Goal: Task Accomplishment & Management: Complete application form

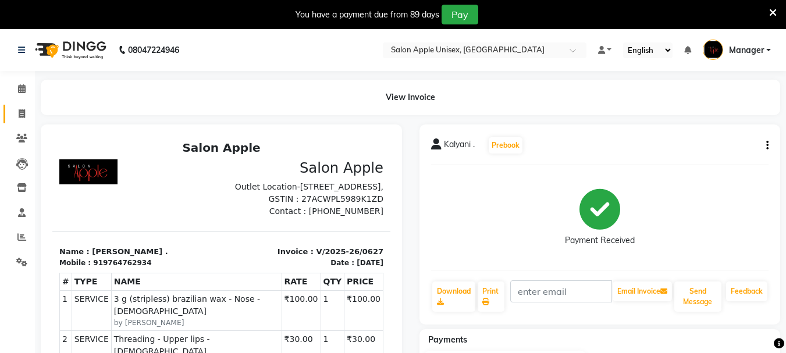
click at [19, 114] on icon at bounding box center [22, 113] width 6 height 9
select select "116"
select select "service"
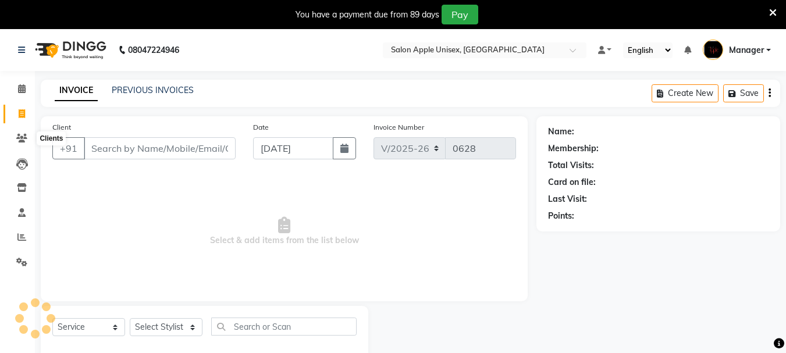
scroll to position [29, 0]
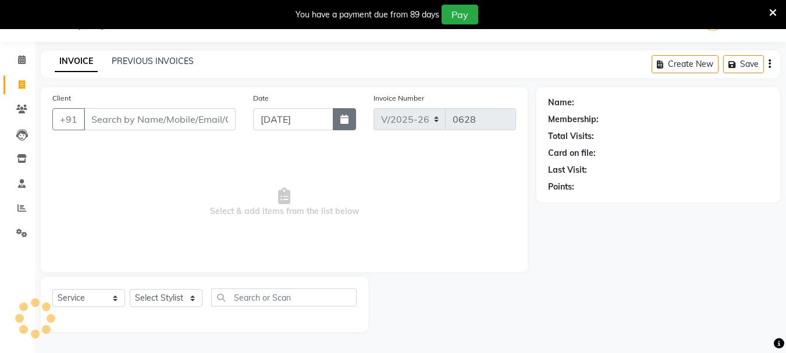
click at [340, 121] on icon "button" at bounding box center [344, 119] width 8 height 9
select select "9"
select select "2025"
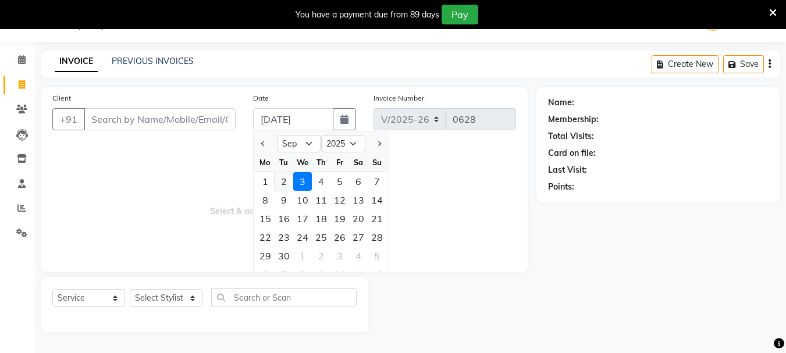
click at [283, 180] on div "2" at bounding box center [283, 181] width 19 height 19
type input "02-09-2025"
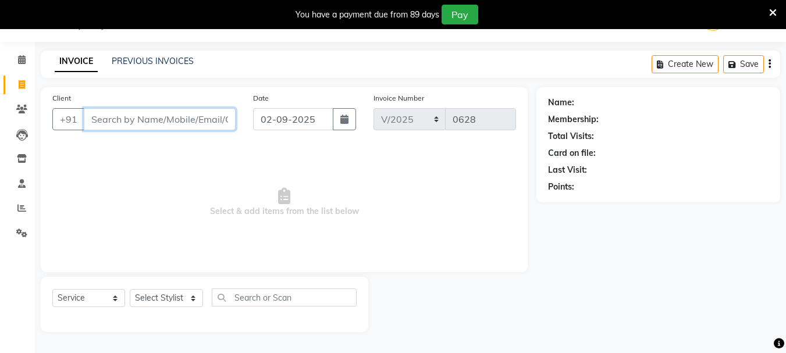
click at [162, 122] on input "Client" at bounding box center [160, 119] width 152 height 22
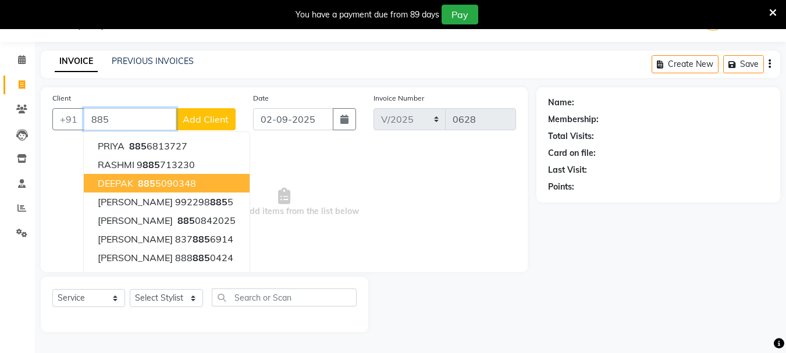
click at [126, 189] on button "DEEPAK [PHONE_NUMBER]" at bounding box center [167, 183] width 166 height 19
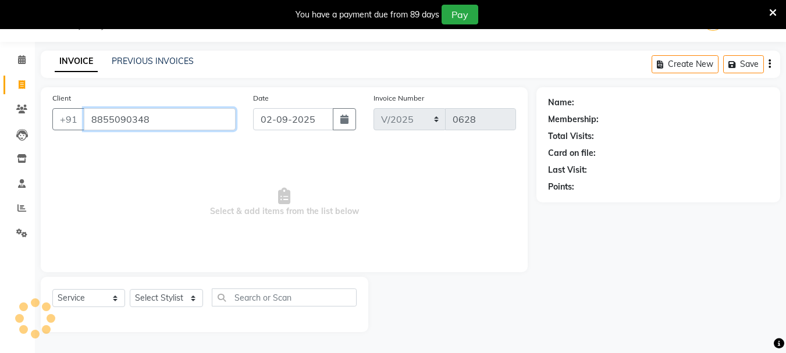
type input "8855090348"
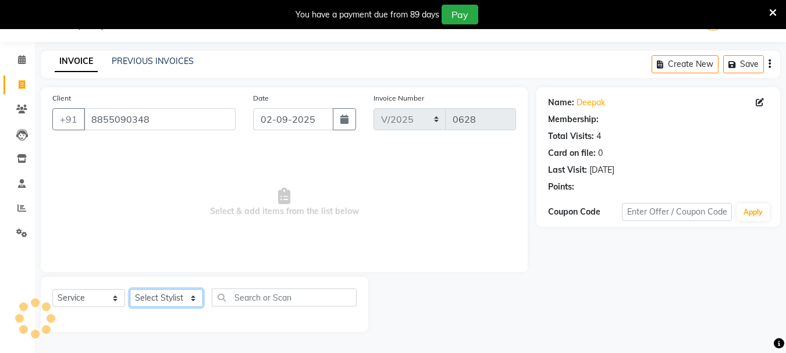
click at [176, 298] on select "Select Stylist [PERSON_NAME] [PERSON_NAME] [PERSON_NAME] Humane Manager [PERSON…" at bounding box center [166, 298] width 73 height 18
select select "84006"
click at [130, 289] on select "Select Stylist [PERSON_NAME] [PERSON_NAME] [PERSON_NAME] Humane Manager [PERSON…" at bounding box center [166, 298] width 73 height 18
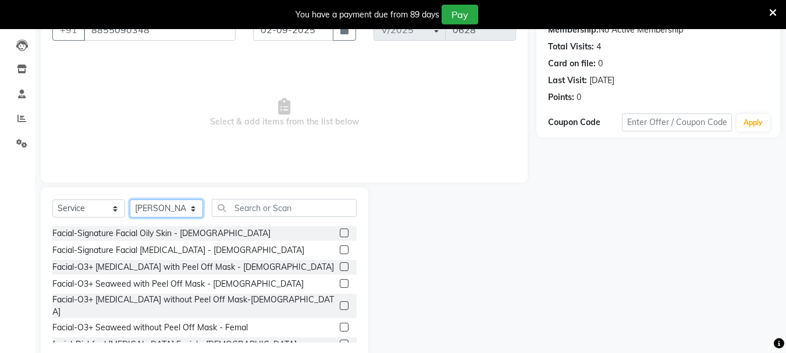
scroll to position [142, 0]
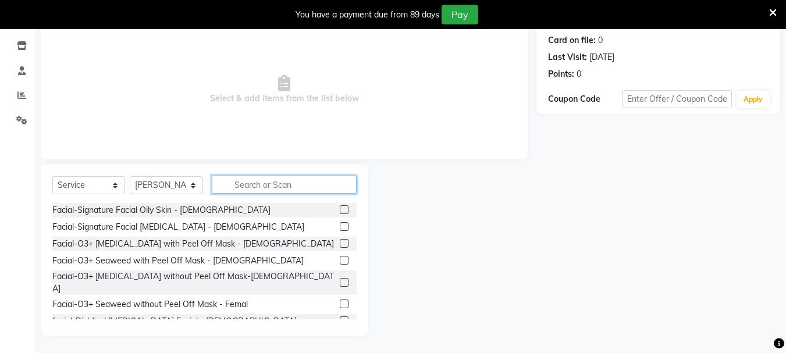
click at [238, 187] on input "text" at bounding box center [284, 185] width 145 height 18
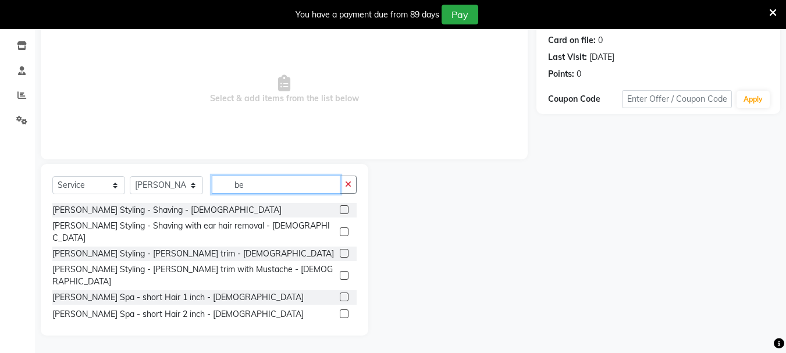
type input "be"
click at [340, 208] on label at bounding box center [344, 209] width 9 height 9
click at [340, 208] on input "checkbox" at bounding box center [344, 210] width 8 height 8
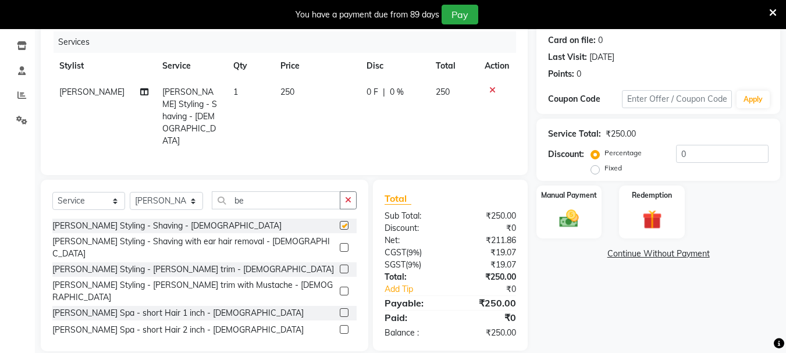
checkbox input "false"
click at [265, 193] on input "be" at bounding box center [276, 200] width 129 height 18
type input "b"
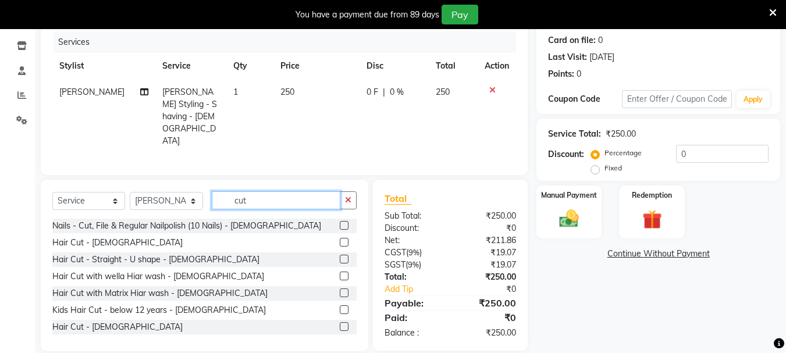
type input "cut"
click at [340, 322] on label at bounding box center [344, 326] width 9 height 9
click at [340, 323] on input "checkbox" at bounding box center [344, 327] width 8 height 8
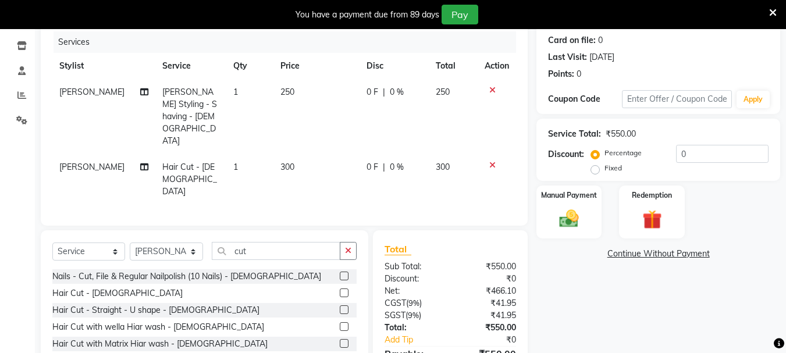
checkbox input "false"
click at [568, 216] on img at bounding box center [568, 218] width 33 height 23
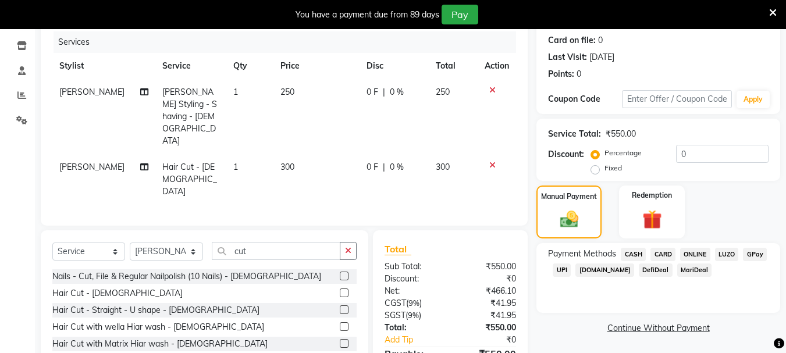
click at [689, 249] on span "ONLINE" at bounding box center [695, 254] width 30 height 13
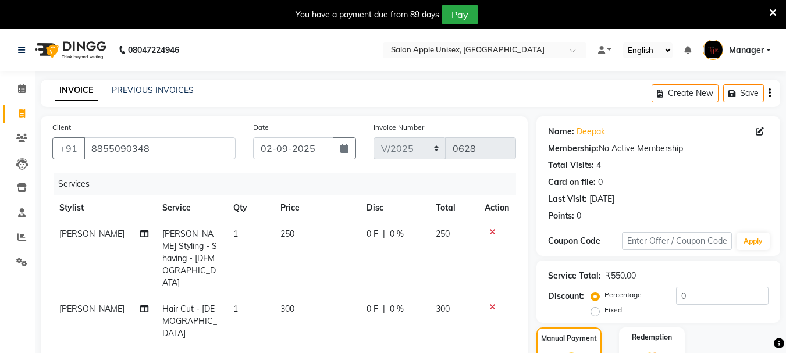
scroll to position [176, 0]
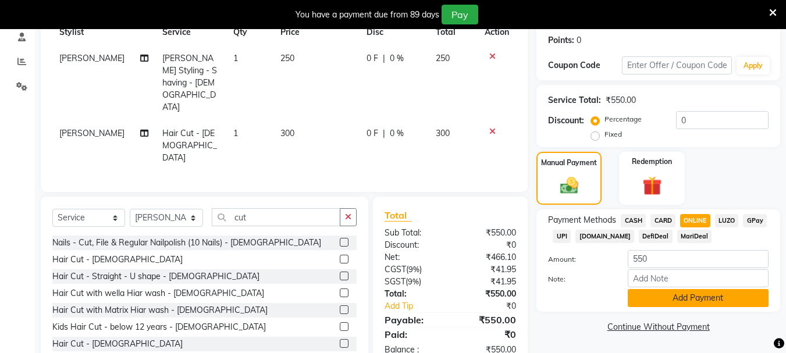
click at [684, 289] on button "Add Payment" at bounding box center [698, 298] width 141 height 18
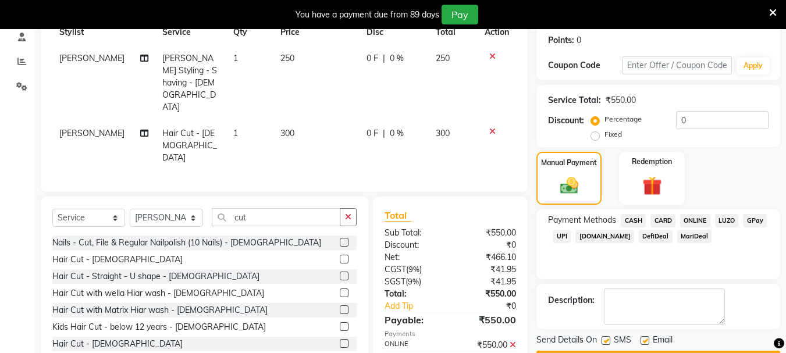
click at [693, 221] on span "ONLINE" at bounding box center [695, 220] width 30 height 13
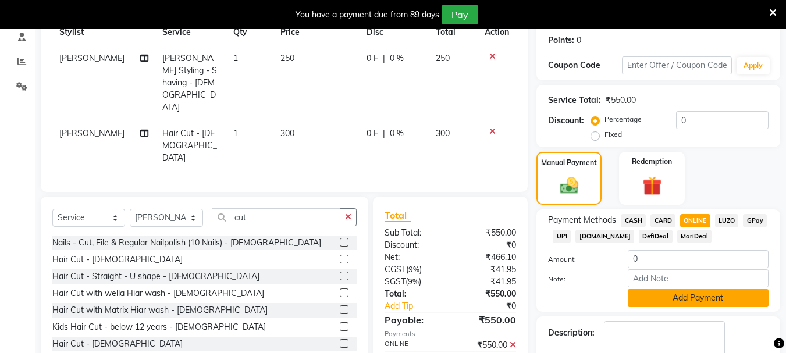
click at [692, 298] on button "Add Payment" at bounding box center [698, 298] width 141 height 18
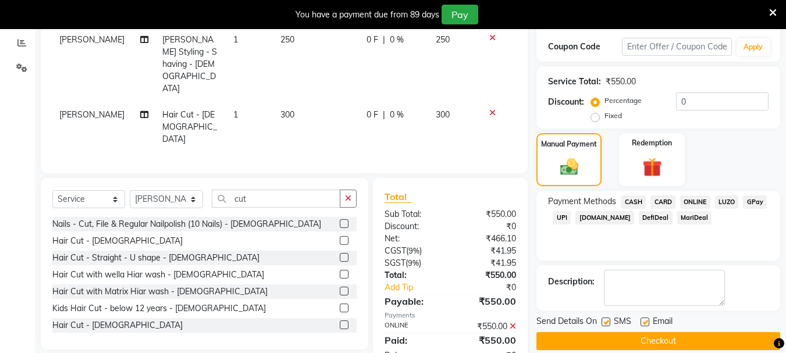
scroll to position [209, 0]
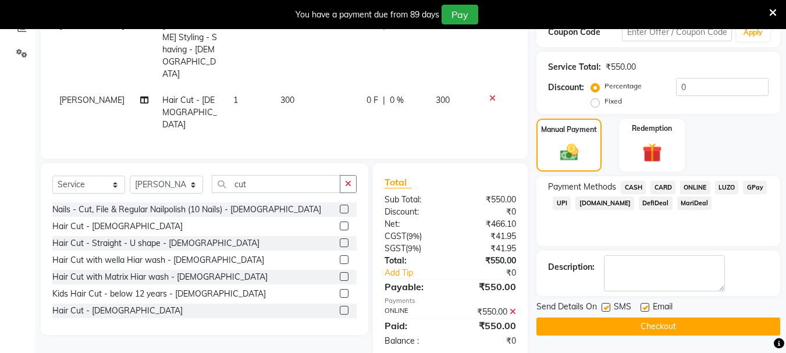
click at [609, 306] on label at bounding box center [605, 307] width 9 height 9
click at [609, 306] on input "checkbox" at bounding box center [605, 308] width 8 height 8
checkbox input "false"
click at [646, 303] on label at bounding box center [644, 307] width 9 height 9
click at [646, 304] on input "checkbox" at bounding box center [644, 308] width 8 height 8
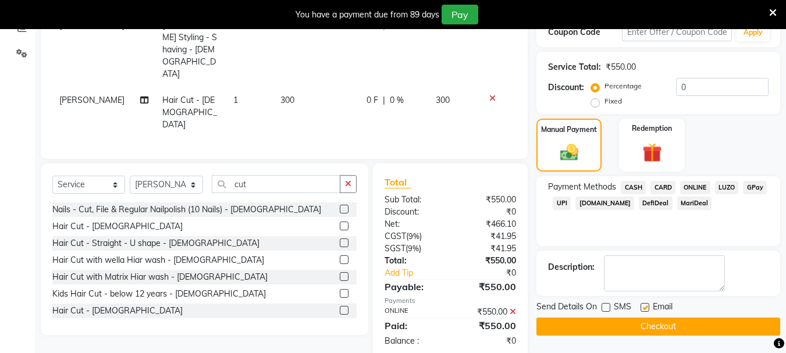
checkbox input "false"
click at [645, 323] on button "Checkout" at bounding box center [658, 327] width 244 height 18
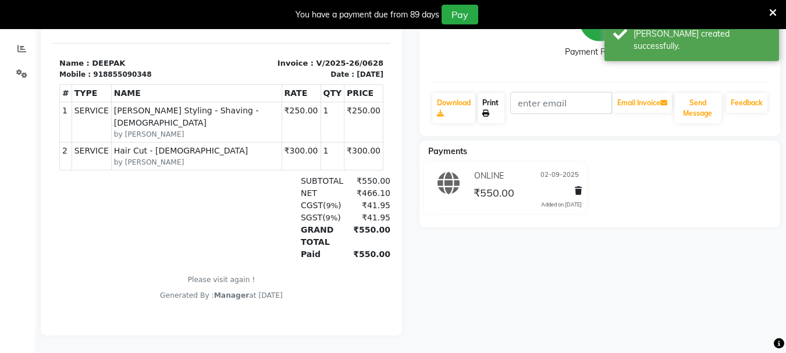
click at [491, 93] on link "Print" at bounding box center [490, 108] width 27 height 30
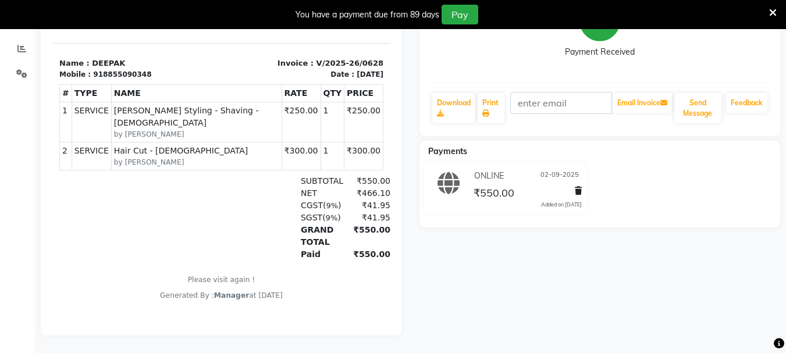
click at [784, 26] on div "You have a payment due from 89 days Pay" at bounding box center [393, 14] width 786 height 29
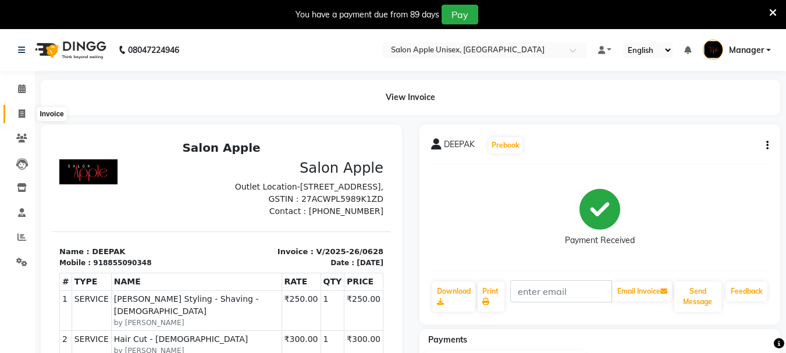
click at [22, 119] on span at bounding box center [22, 114] width 20 height 13
select select "service"
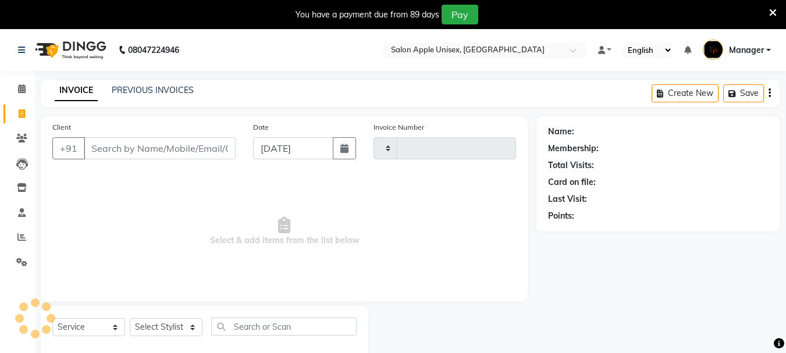
scroll to position [29, 0]
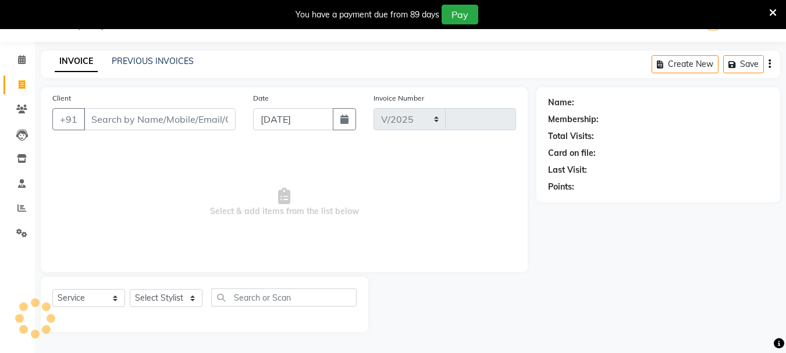
select select "116"
type input "0629"
click at [345, 120] on icon "button" at bounding box center [344, 119] width 8 height 9
select select "9"
select select "2025"
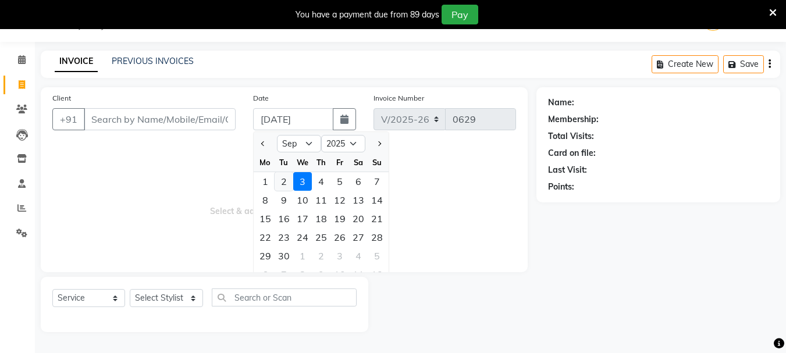
click at [286, 185] on div "2" at bounding box center [283, 181] width 19 height 19
type input "02-09-2025"
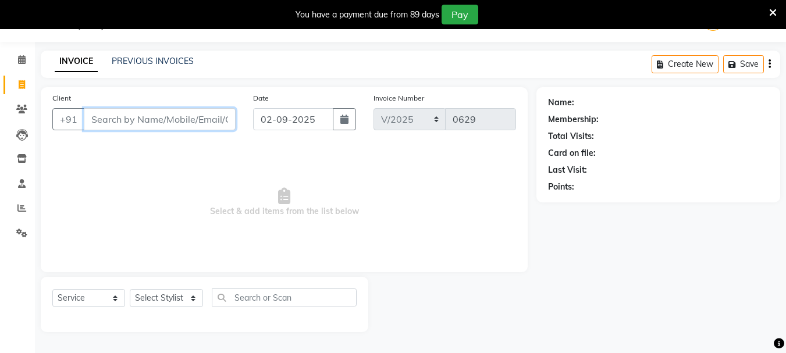
click at [130, 123] on input "Client" at bounding box center [160, 119] width 152 height 22
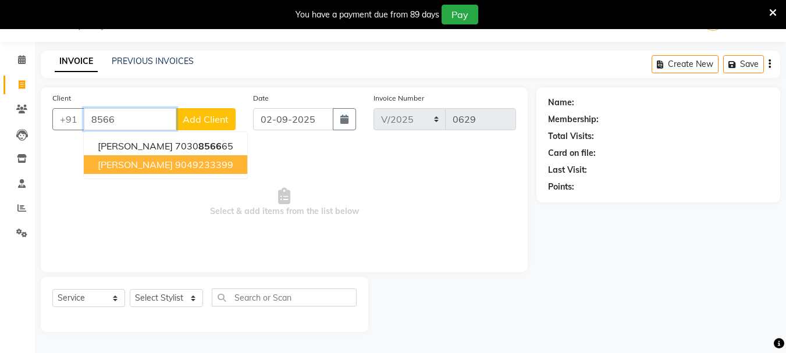
click at [122, 162] on span "[PERSON_NAME]" at bounding box center [135, 165] width 75 height 12
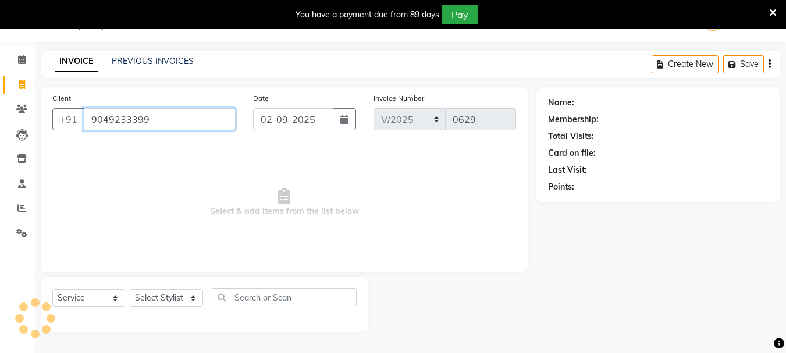
type input "9049233399"
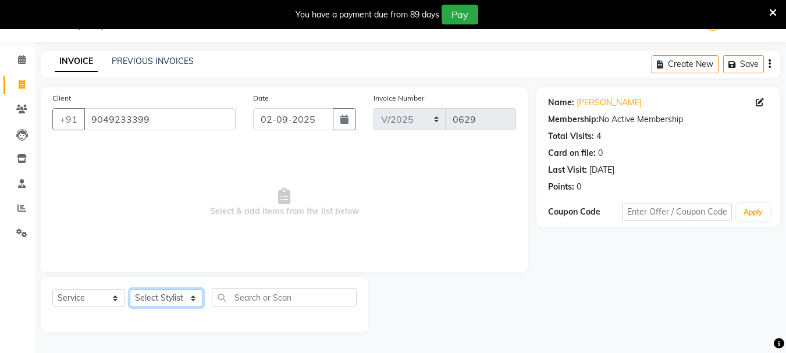
click at [168, 302] on select "Select Stylist [PERSON_NAME] [PERSON_NAME] [PERSON_NAME] Humane Manager [PERSON…" at bounding box center [166, 298] width 73 height 18
select select "84006"
click at [130, 289] on select "Select Stylist [PERSON_NAME] [PERSON_NAME] [PERSON_NAME] Humane Manager [PERSON…" at bounding box center [166, 298] width 73 height 18
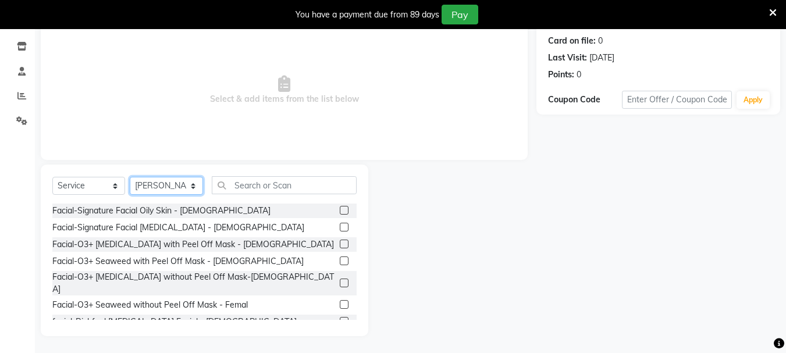
scroll to position [142, 0]
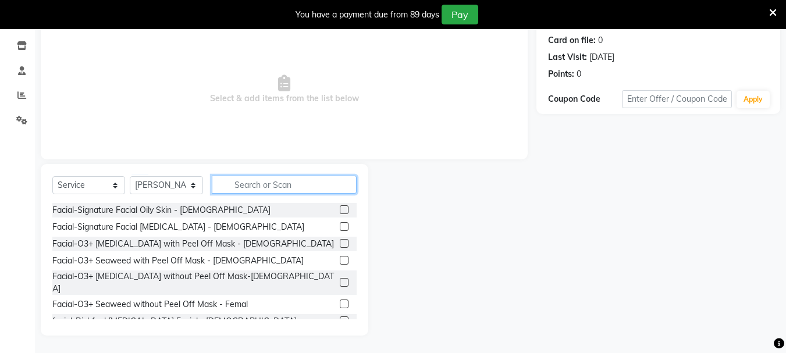
click at [236, 181] on input "text" at bounding box center [284, 185] width 145 height 18
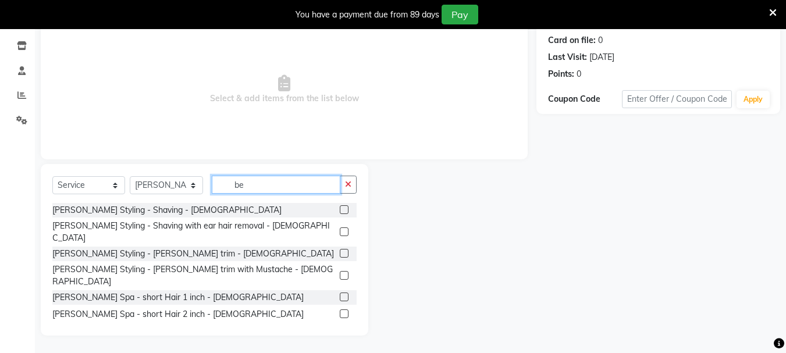
type input "be"
click at [340, 209] on label at bounding box center [344, 209] width 9 height 9
click at [340, 209] on input "checkbox" at bounding box center [344, 210] width 8 height 8
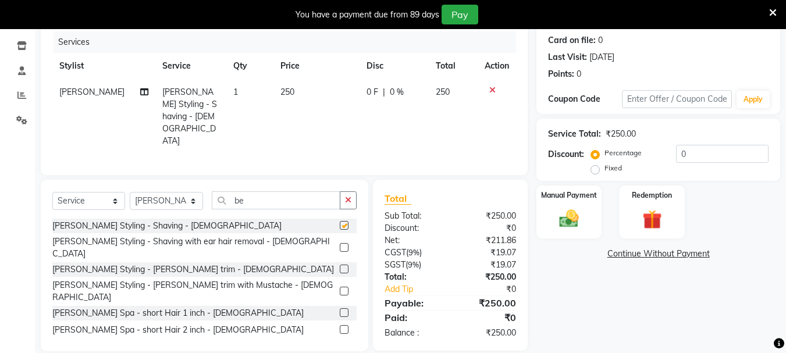
checkbox input "false"
click at [267, 191] on input "be" at bounding box center [276, 200] width 129 height 18
type input "b"
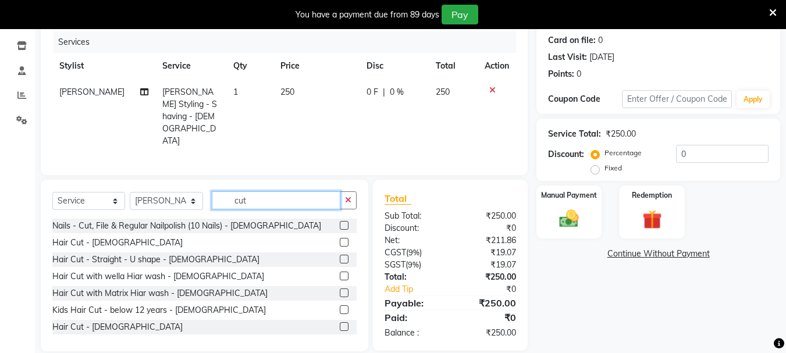
type input "cut"
click at [340, 322] on label at bounding box center [344, 326] width 9 height 9
click at [340, 323] on input "checkbox" at bounding box center [344, 327] width 8 height 8
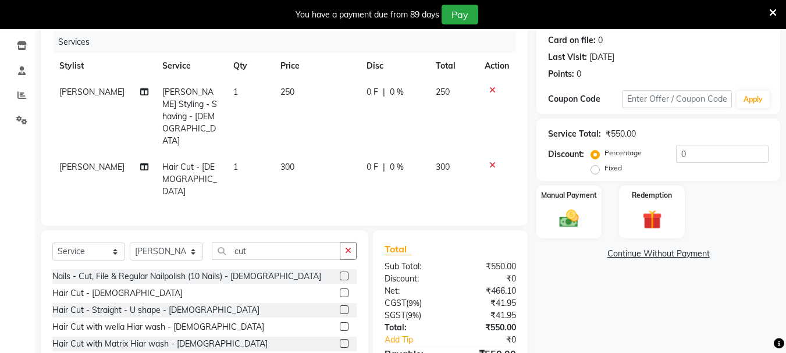
checkbox input "false"
click at [567, 218] on img at bounding box center [568, 218] width 33 height 23
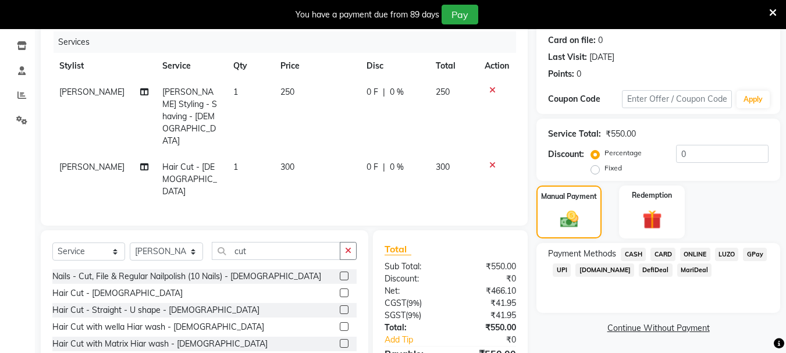
click at [701, 254] on span "ONLINE" at bounding box center [695, 254] width 30 height 13
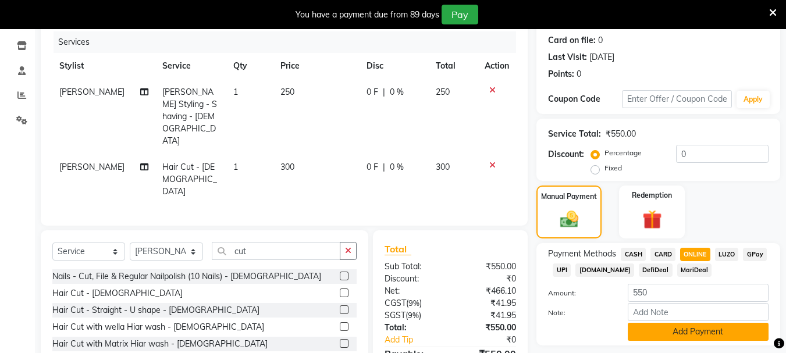
click at [701, 334] on button "Add Payment" at bounding box center [698, 332] width 141 height 18
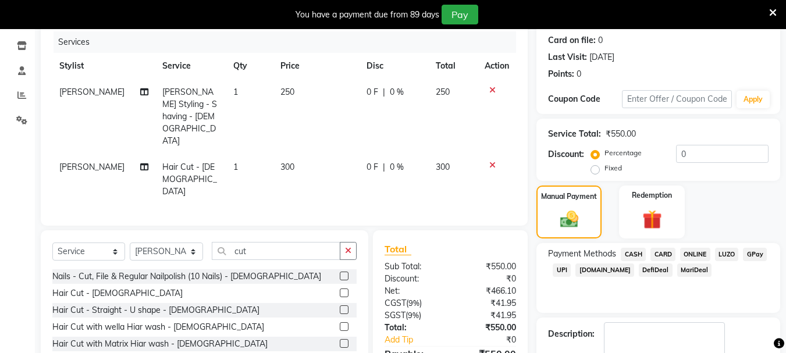
click at [689, 251] on span "ONLINE" at bounding box center [695, 254] width 30 height 13
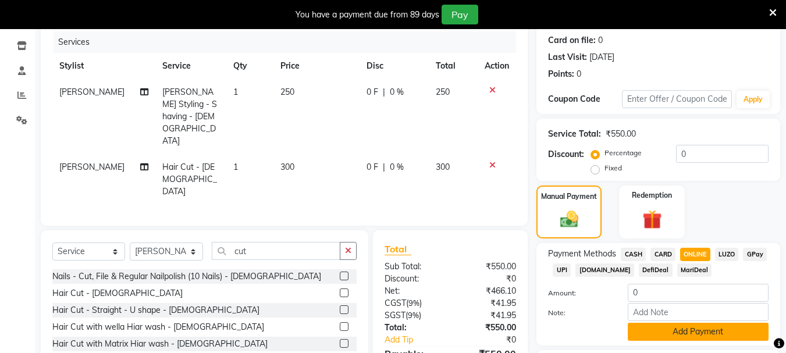
click at [680, 327] on button "Add Payment" at bounding box center [698, 332] width 141 height 18
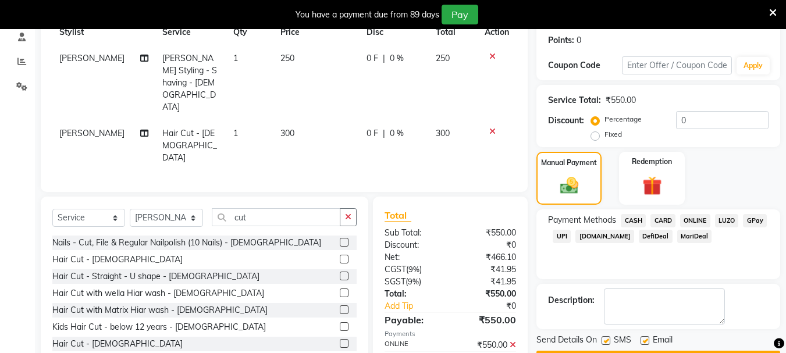
scroll to position [209, 0]
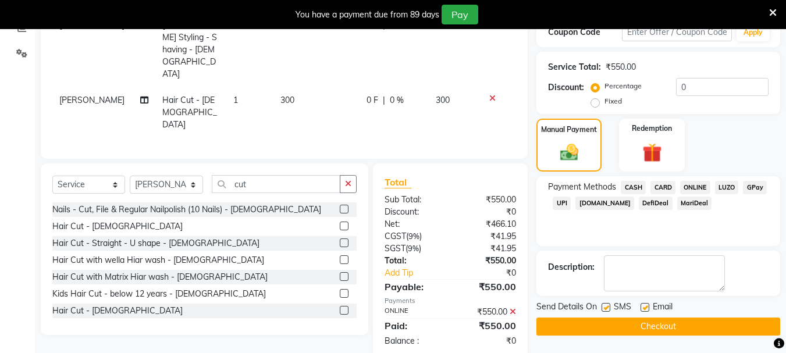
click at [609, 307] on label at bounding box center [605, 307] width 9 height 9
click at [609, 307] on input "checkbox" at bounding box center [605, 308] width 8 height 8
checkbox input "false"
click at [645, 309] on label at bounding box center [644, 307] width 9 height 9
click at [645, 309] on input "checkbox" at bounding box center [644, 308] width 8 height 8
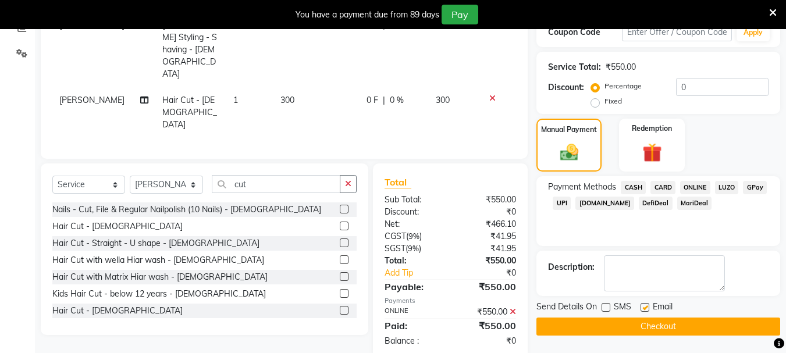
checkbox input "false"
click at [644, 331] on button "Checkout" at bounding box center [658, 327] width 244 height 18
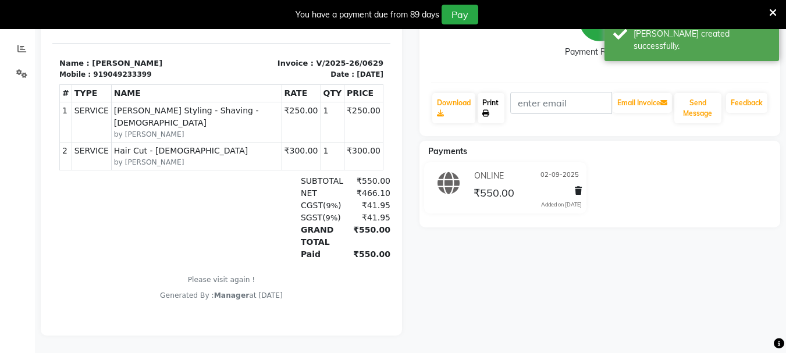
click at [493, 96] on link "Print" at bounding box center [490, 108] width 27 height 30
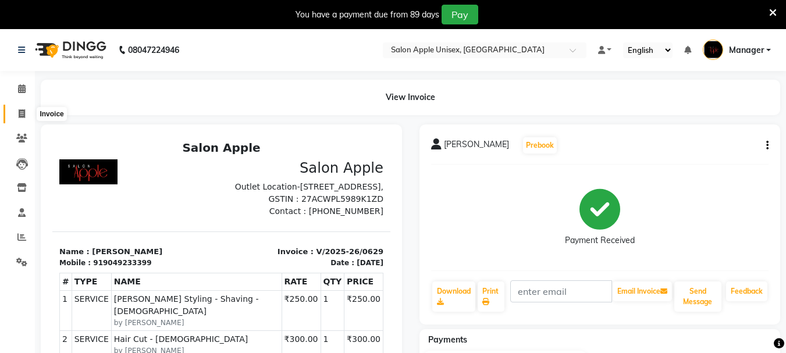
click at [17, 117] on span at bounding box center [22, 114] width 20 height 13
select select "service"
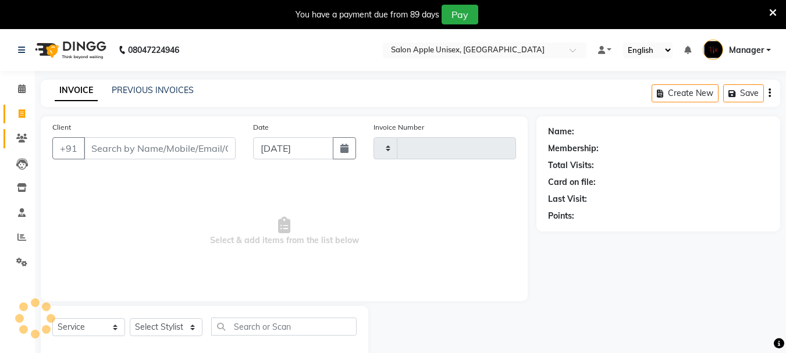
scroll to position [29, 0]
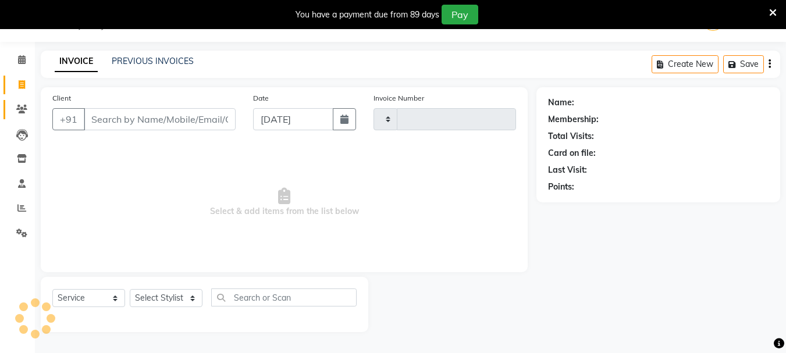
click at [17, 117] on link "Clients" at bounding box center [17, 109] width 28 height 19
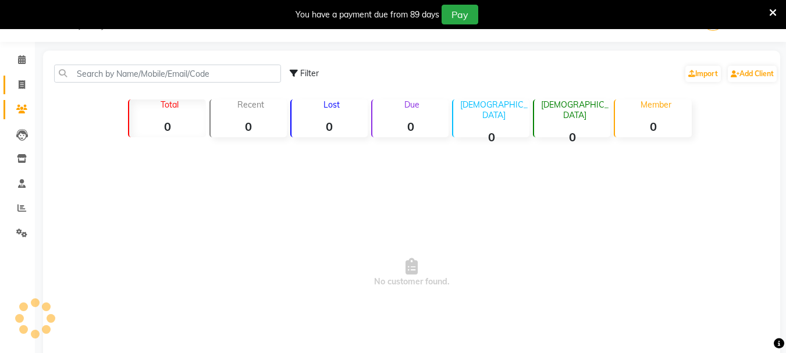
click at [23, 77] on link "Invoice" at bounding box center [17, 85] width 28 height 19
select select "service"
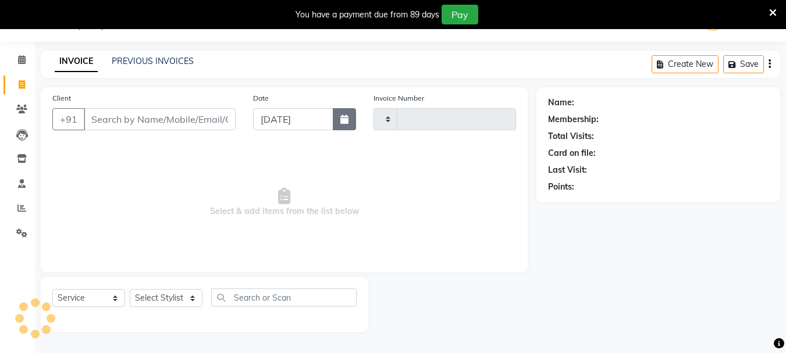
type input "0630"
select select "116"
click at [349, 126] on button "button" at bounding box center [344, 119] width 23 height 22
select select "9"
select select "2025"
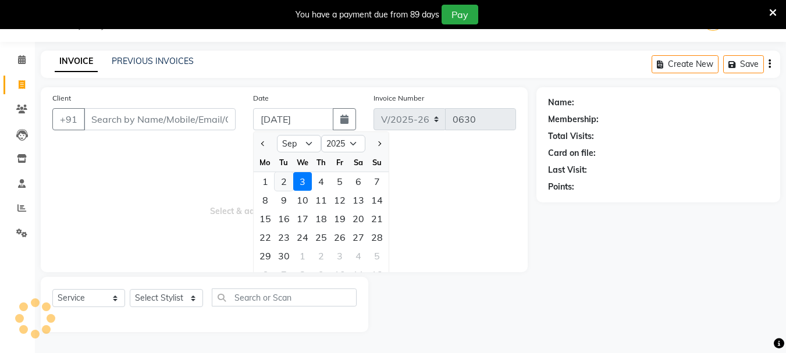
click at [288, 184] on div "2" at bounding box center [283, 181] width 19 height 19
type input "02-09-2025"
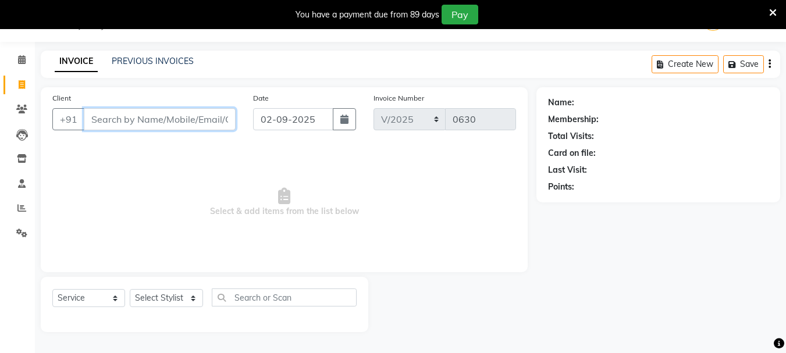
click at [179, 124] on input "Client" at bounding box center [160, 119] width 152 height 22
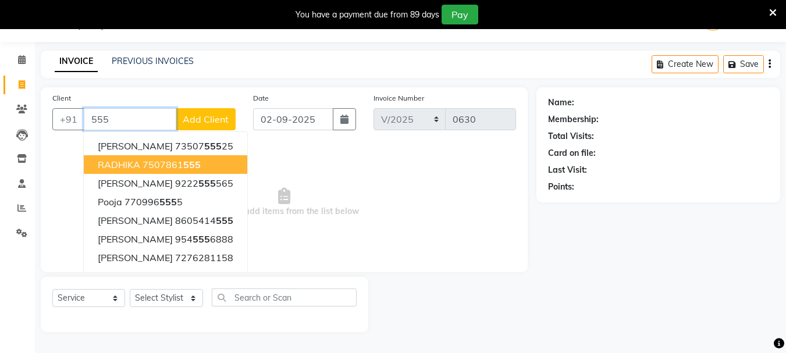
click at [136, 165] on span "RADHIKA" at bounding box center [119, 165] width 42 height 12
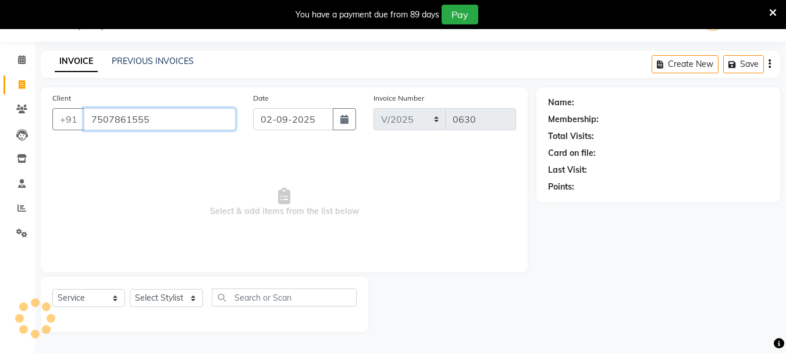
type input "7507861555"
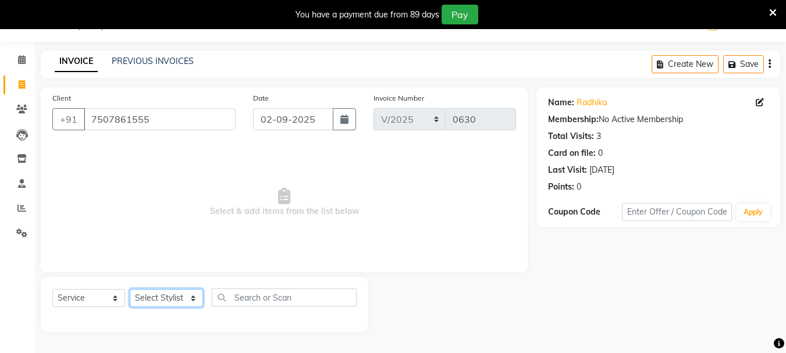
click at [165, 300] on select "Select Stylist [PERSON_NAME] [PERSON_NAME] [PERSON_NAME] Humane Manager [PERSON…" at bounding box center [166, 298] width 73 height 18
select select "68970"
click at [130, 289] on select "Select Stylist [PERSON_NAME] [PERSON_NAME] [PERSON_NAME] Humane Manager [PERSON…" at bounding box center [166, 298] width 73 height 18
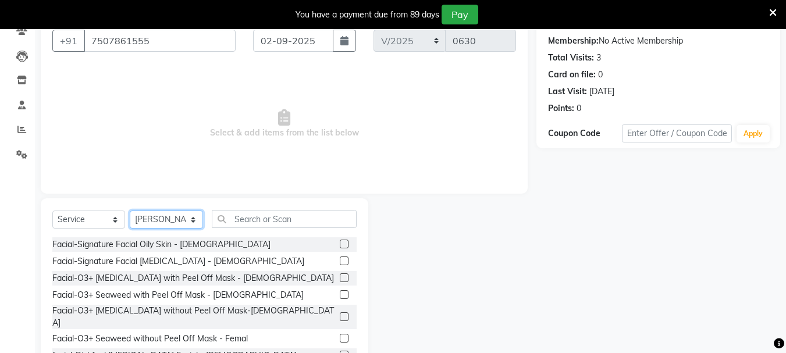
scroll to position [142, 0]
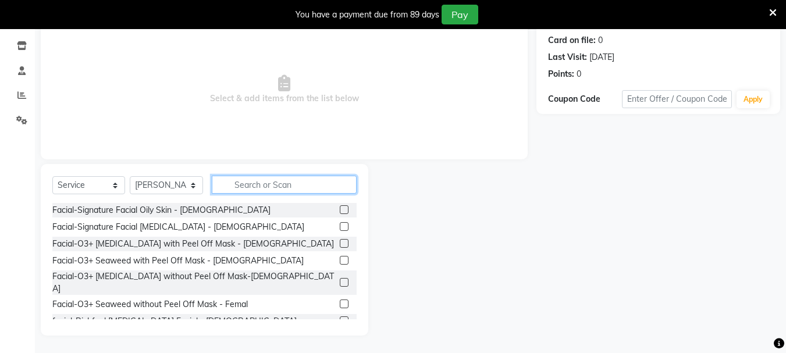
click at [242, 186] on input "text" at bounding box center [284, 185] width 145 height 18
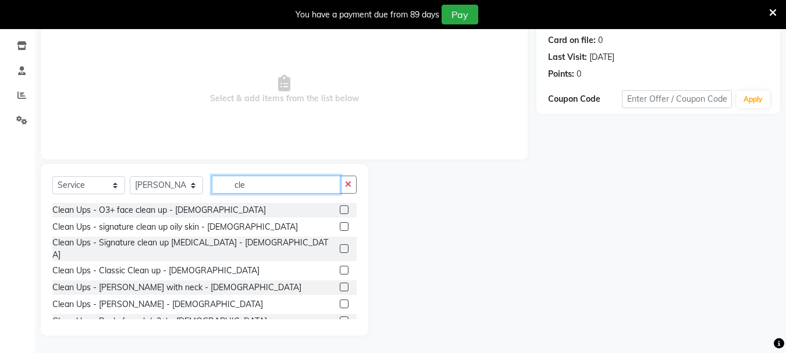
type input "cle"
click at [340, 225] on label at bounding box center [344, 226] width 9 height 9
click at [340, 225] on input "checkbox" at bounding box center [344, 227] width 8 height 8
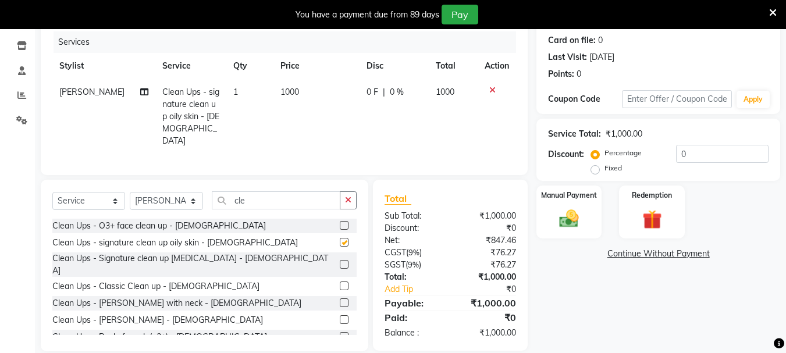
checkbox input "false"
click at [271, 201] on input "cle" at bounding box center [276, 200] width 129 height 18
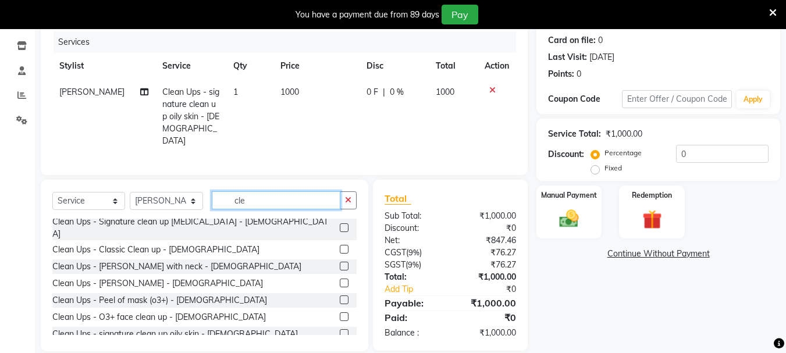
scroll to position [47, 0]
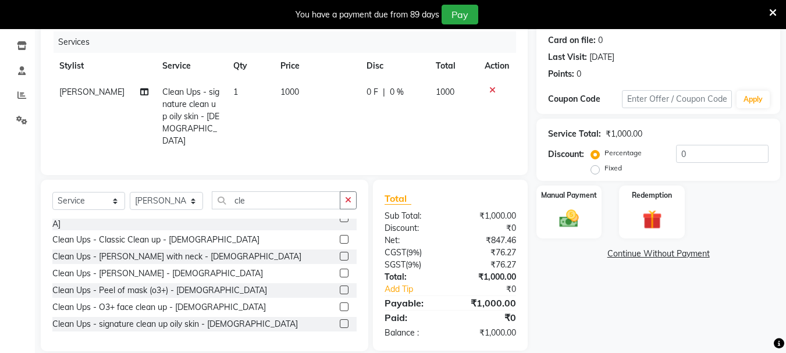
click at [340, 269] on label at bounding box center [344, 273] width 9 height 9
click at [340, 270] on input "checkbox" at bounding box center [344, 274] width 8 height 8
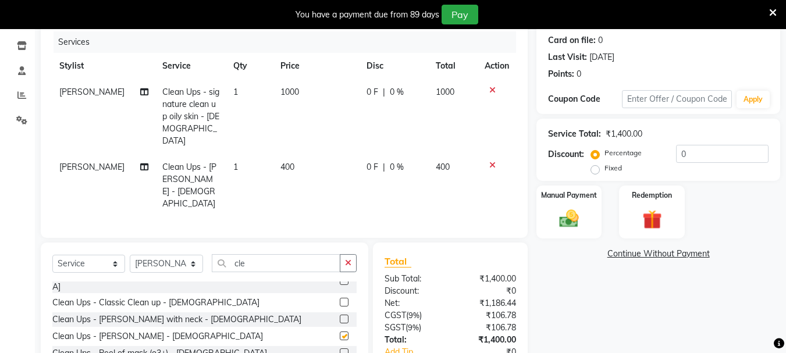
checkbox input "false"
click at [491, 161] on icon at bounding box center [492, 165] width 6 height 8
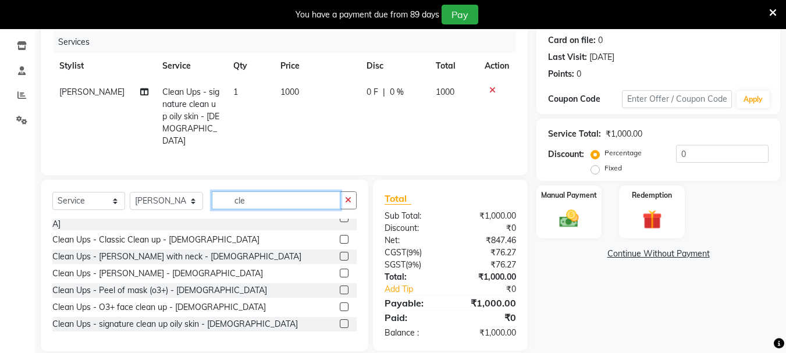
click at [272, 198] on input "cle" at bounding box center [276, 200] width 129 height 18
type input "c"
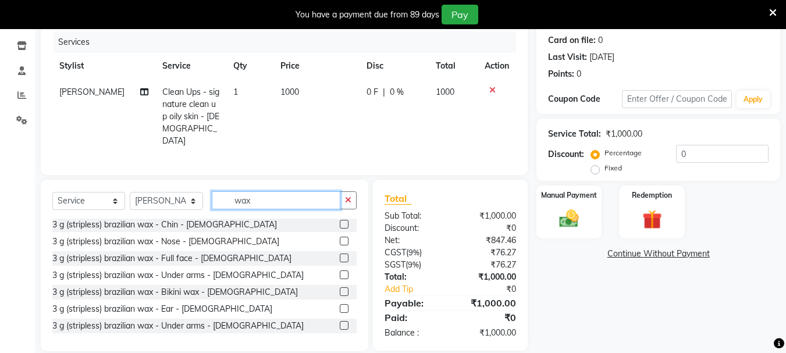
scroll to position [660, 0]
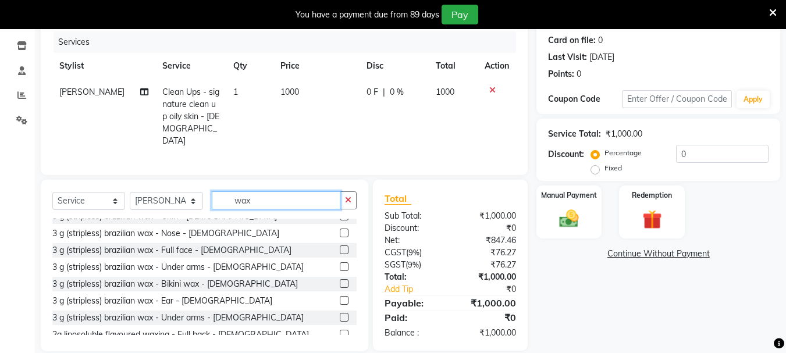
type input "wax"
click at [340, 229] on label at bounding box center [344, 233] width 9 height 9
click at [340, 230] on input "checkbox" at bounding box center [344, 234] width 8 height 8
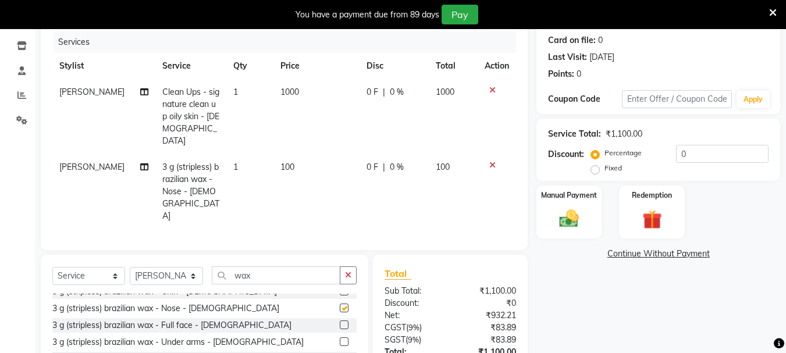
checkbox input "false"
click at [267, 266] on input "wax" at bounding box center [276, 275] width 129 height 18
type input "w"
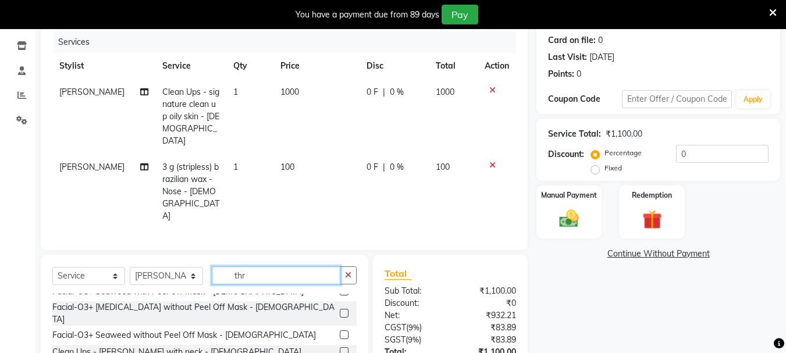
scroll to position [0, 0]
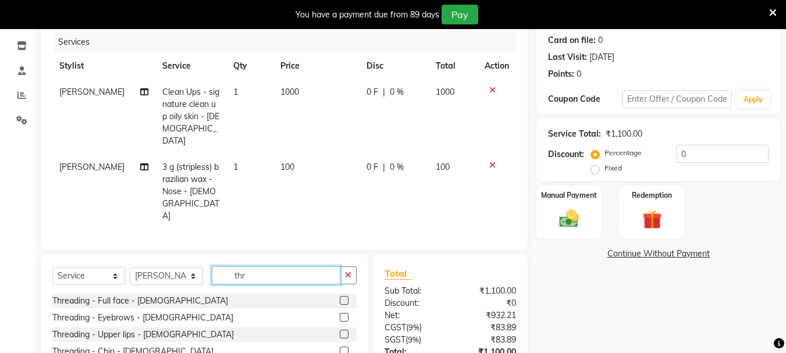
type input "thr"
click at [340, 330] on label at bounding box center [344, 334] width 9 height 9
click at [340, 331] on input "checkbox" at bounding box center [344, 335] width 8 height 8
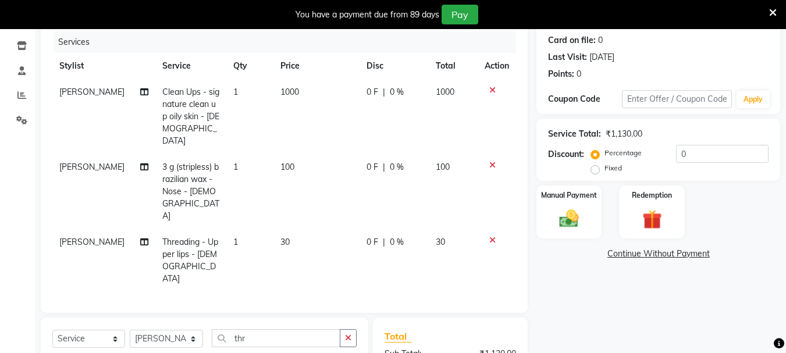
checkbox input "false"
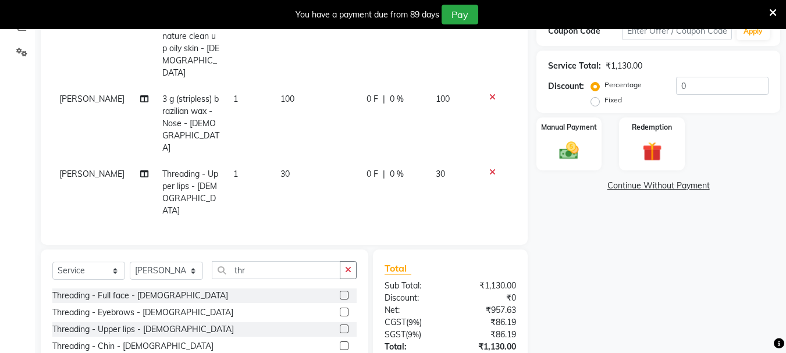
scroll to position [255, 0]
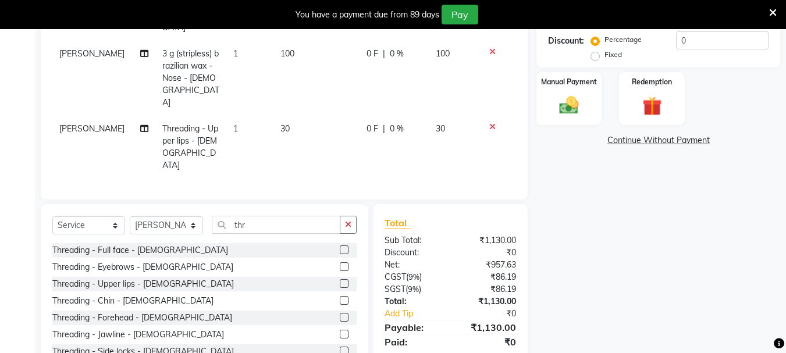
click at [340, 313] on label at bounding box center [344, 317] width 9 height 9
click at [340, 314] on input "checkbox" at bounding box center [344, 318] width 8 height 8
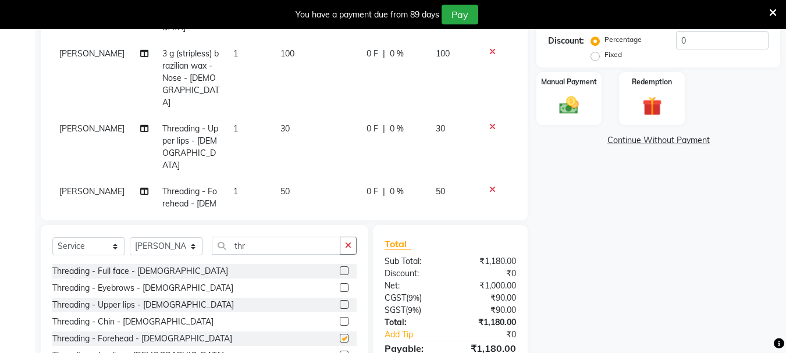
checkbox input "false"
click at [583, 115] on img at bounding box center [568, 105] width 33 height 23
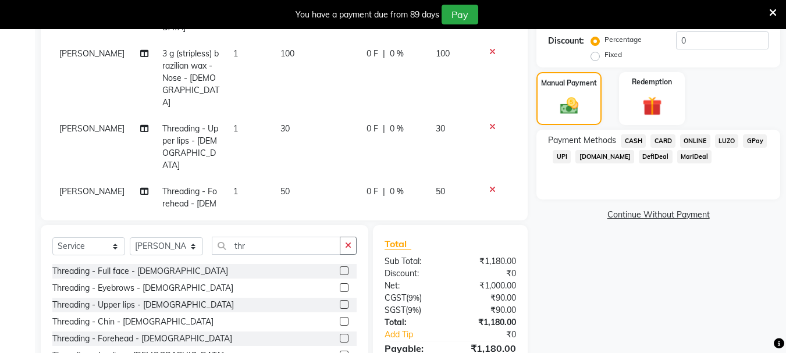
click at [693, 141] on span "ONLINE" at bounding box center [695, 140] width 30 height 13
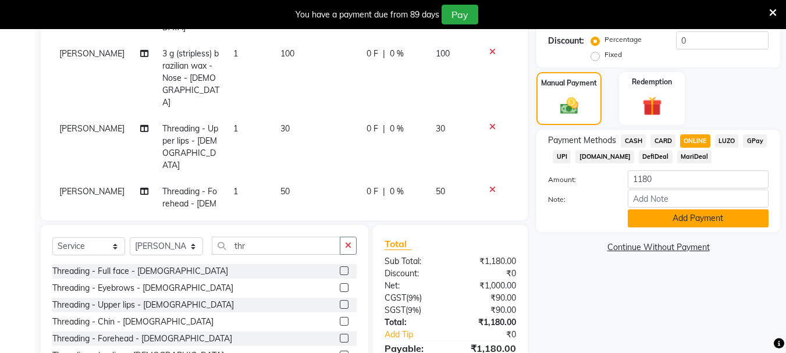
click at [659, 219] on button "Add Payment" at bounding box center [698, 218] width 141 height 18
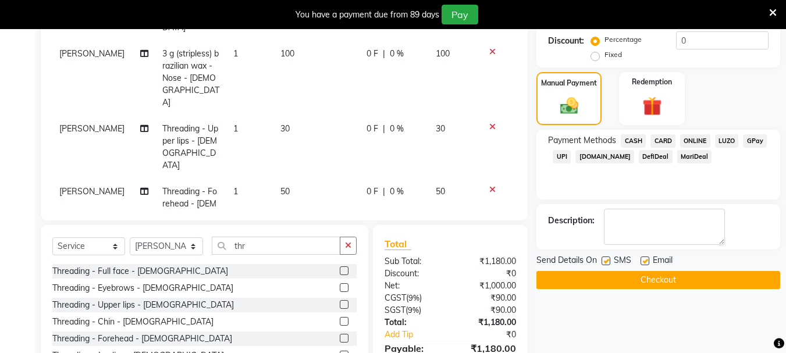
click at [605, 263] on label at bounding box center [605, 260] width 9 height 9
click at [605, 263] on input "checkbox" at bounding box center [605, 262] width 8 height 8
checkbox input "false"
click at [644, 259] on label at bounding box center [644, 260] width 9 height 9
click at [644, 259] on input "checkbox" at bounding box center [644, 262] width 8 height 8
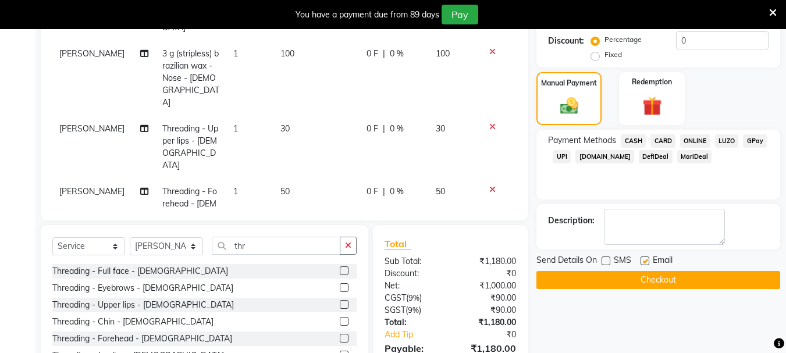
checkbox input "false"
click at [636, 283] on button "Checkout" at bounding box center [658, 280] width 244 height 18
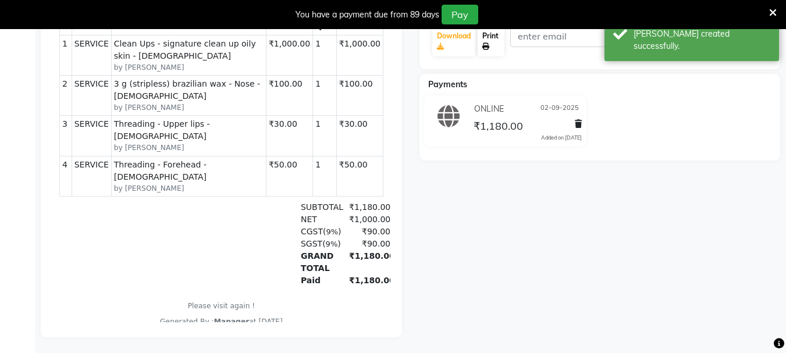
click at [493, 38] on link "Print" at bounding box center [490, 41] width 27 height 30
